Goal: Task Accomplishment & Management: Use online tool/utility

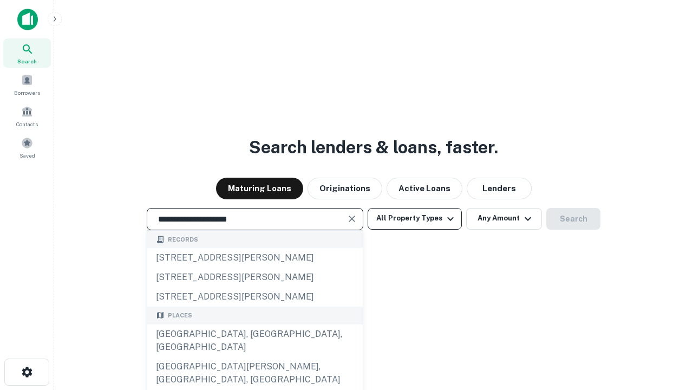
type input "**********"
click at [414, 218] on button "All Property Types" at bounding box center [414, 219] width 94 height 22
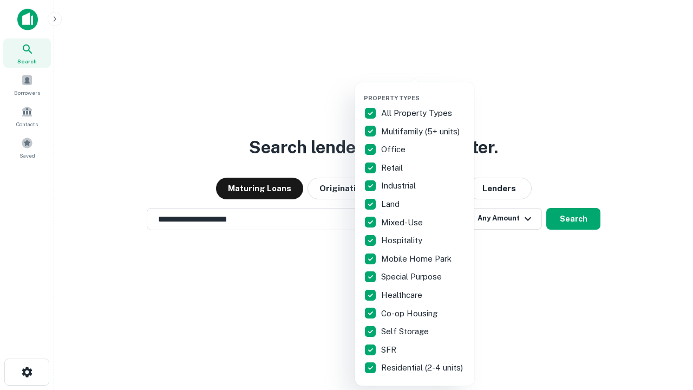
click at [423, 91] on button "button" at bounding box center [423, 91] width 119 height 1
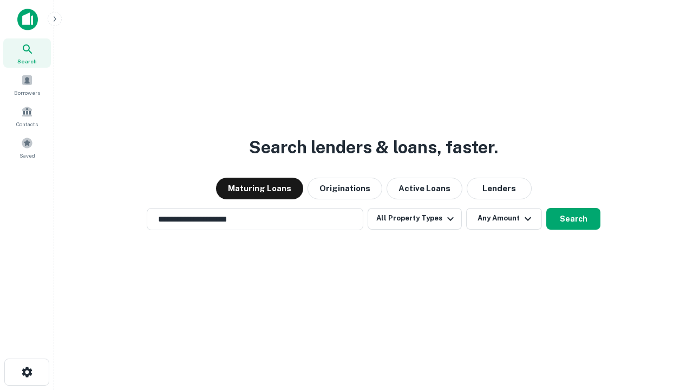
scroll to position [17, 0]
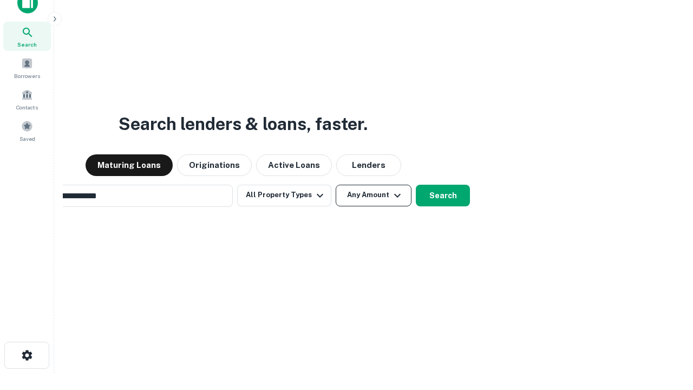
click at [335, 184] on button "Any Amount" at bounding box center [373, 195] width 76 height 22
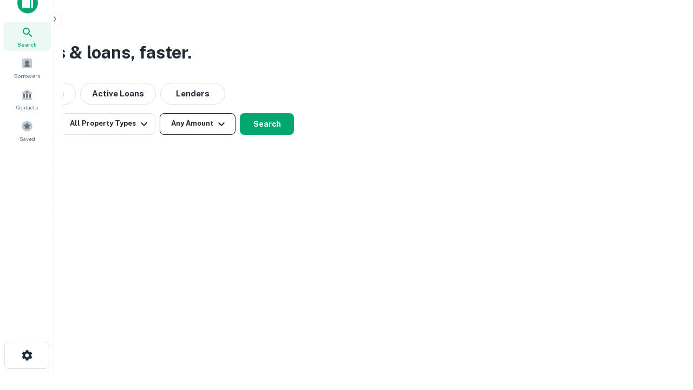
scroll to position [17, 0]
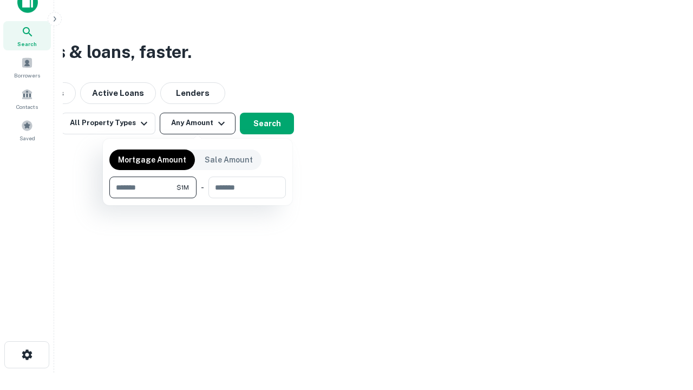
type input "*******"
click at [197, 198] on button "button" at bounding box center [197, 198] width 176 height 1
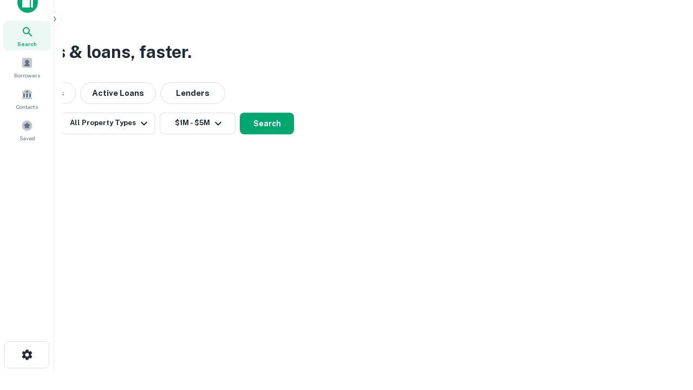
scroll to position [6, 200]
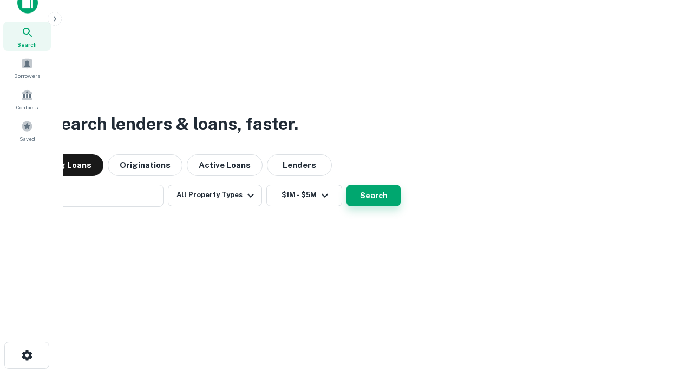
click at [346, 184] on button "Search" at bounding box center [373, 195] width 54 height 22
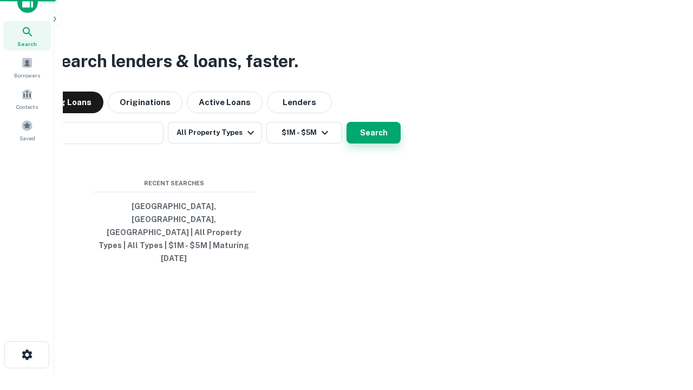
scroll to position [29, 306]
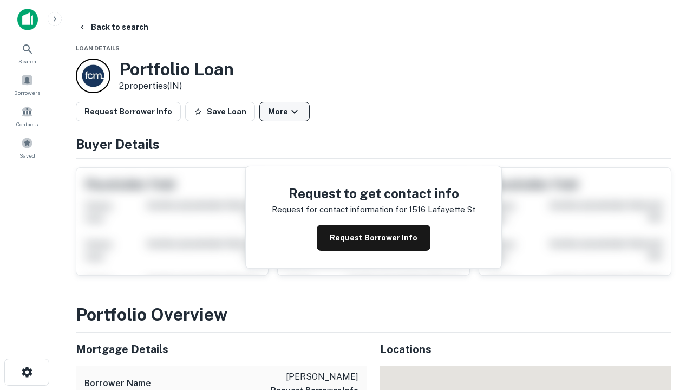
click at [284, 111] on button "More" at bounding box center [284, 111] width 50 height 19
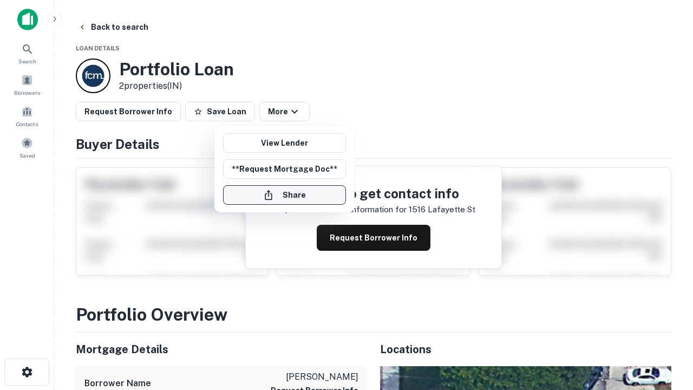
click at [284, 195] on button "Share" at bounding box center [284, 194] width 123 height 19
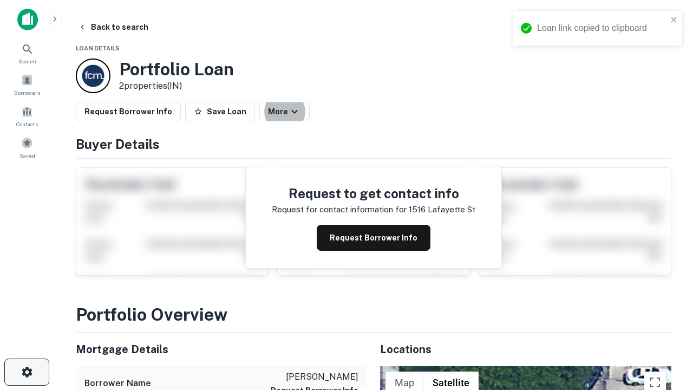
click at [27, 372] on icon "button" at bounding box center [27, 371] width 13 height 13
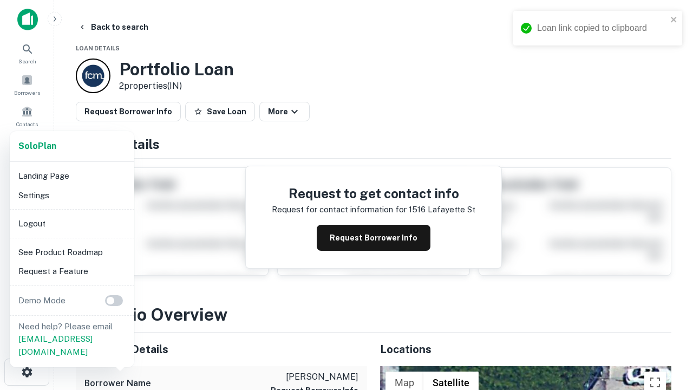
click at [71, 223] on li "Logout" at bounding box center [72, 223] width 116 height 19
